Goal: Task Accomplishment & Management: Manage account settings

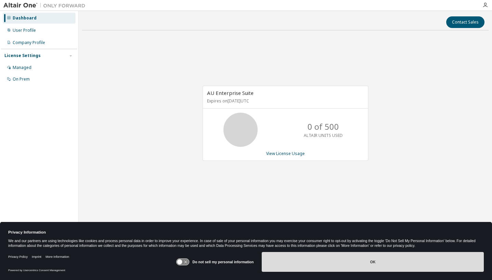
click at [308, 258] on button "OK" at bounding box center [373, 262] width 222 height 20
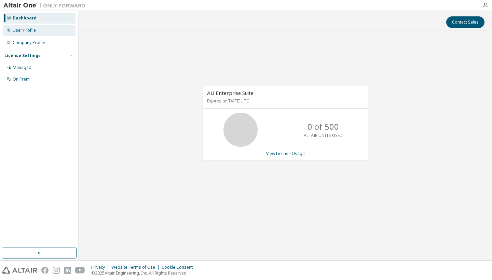
click at [30, 30] on div "User Profile" at bounding box center [24, 30] width 23 height 5
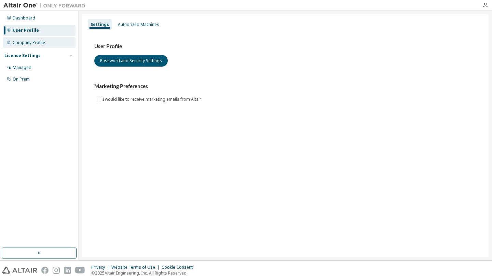
click at [32, 41] on div "Company Profile" at bounding box center [29, 42] width 32 height 5
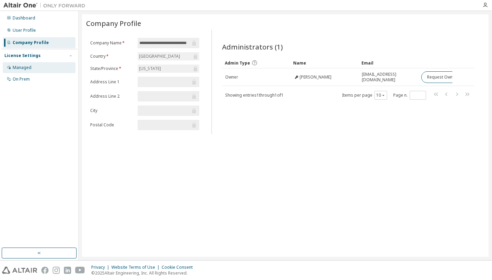
click at [30, 65] on div "Managed" at bounding box center [22, 67] width 19 height 5
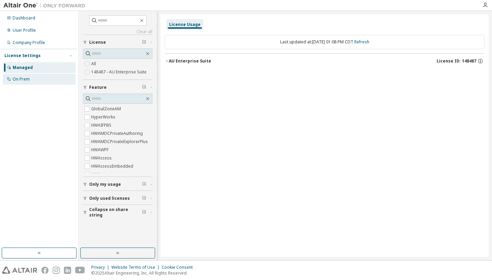
click at [28, 74] on div "On Prem" at bounding box center [39, 79] width 73 height 11
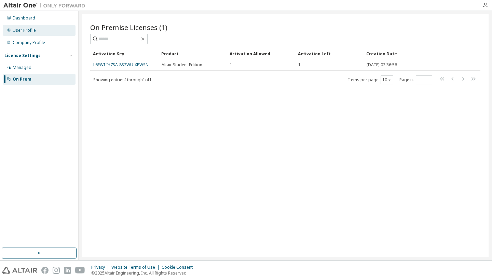
click at [42, 30] on div "User Profile" at bounding box center [39, 30] width 73 height 11
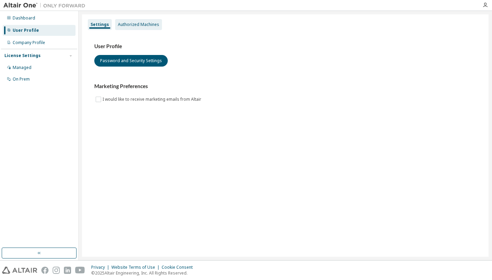
click at [132, 21] on div "Authorized Machines" at bounding box center [138, 24] width 47 height 11
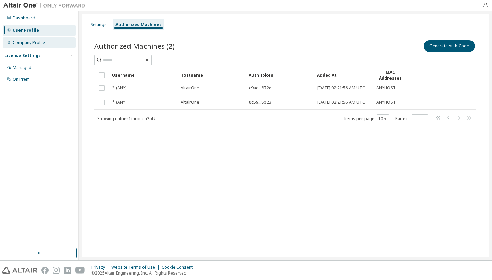
click at [45, 41] on div "Company Profile" at bounding box center [39, 42] width 73 height 11
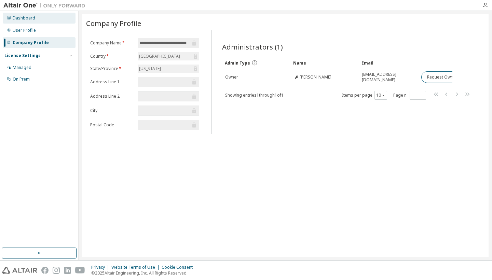
click at [45, 18] on div "Dashboard" at bounding box center [39, 18] width 73 height 11
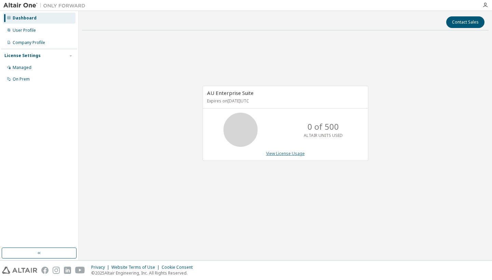
click at [279, 155] on link "View License Usage" at bounding box center [285, 154] width 39 height 6
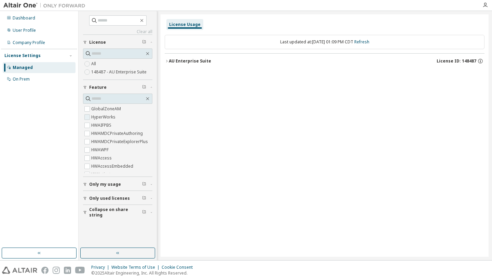
click at [100, 115] on label "HyperWorks" at bounding box center [104, 117] width 26 height 8
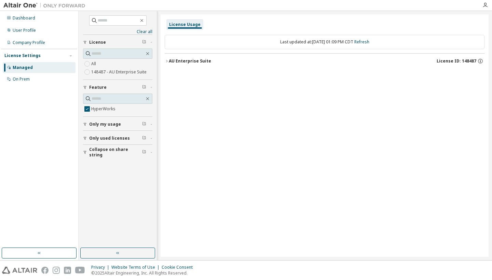
click at [99, 116] on div "HyperWorks" at bounding box center [117, 105] width 69 height 23
click at [92, 107] on label "HyperWorks" at bounding box center [104, 109] width 26 height 8
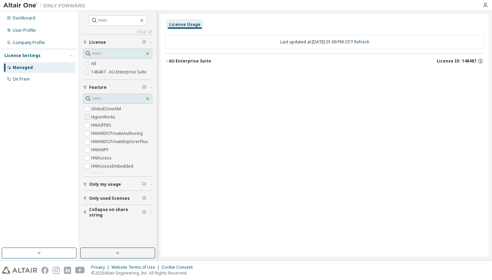
click at [125, 109] on span "GlobalZoneAM" at bounding box center [117, 109] width 69 height 8
